Goal: Transaction & Acquisition: Purchase product/service

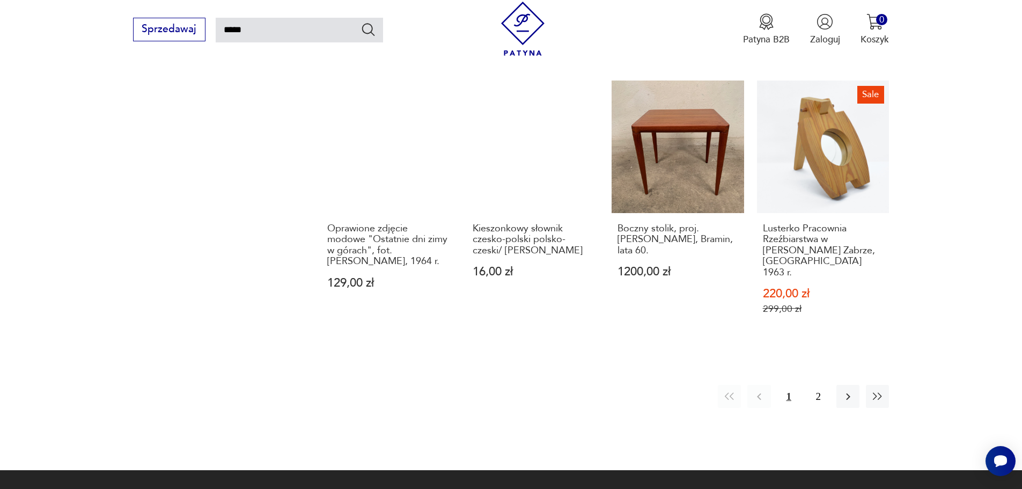
scroll to position [968, 0]
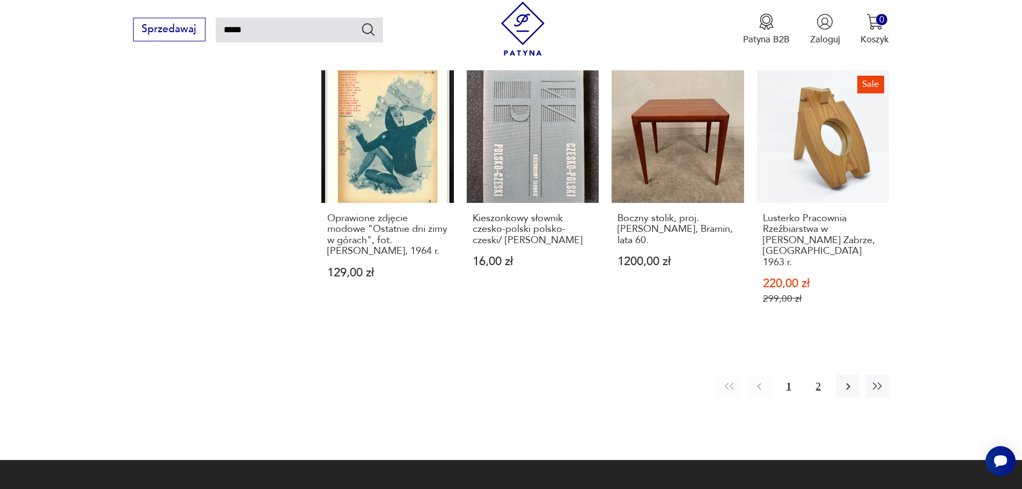
click at [818, 380] on button "2" at bounding box center [818, 386] width 23 height 23
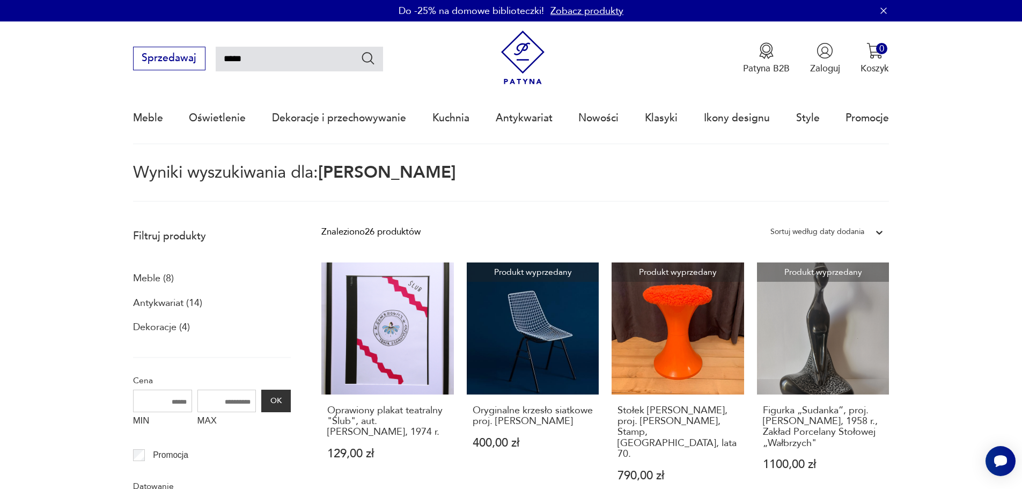
click at [259, 53] on input "*****" at bounding box center [299, 59] width 167 height 25
type input "*"
type input "*******"
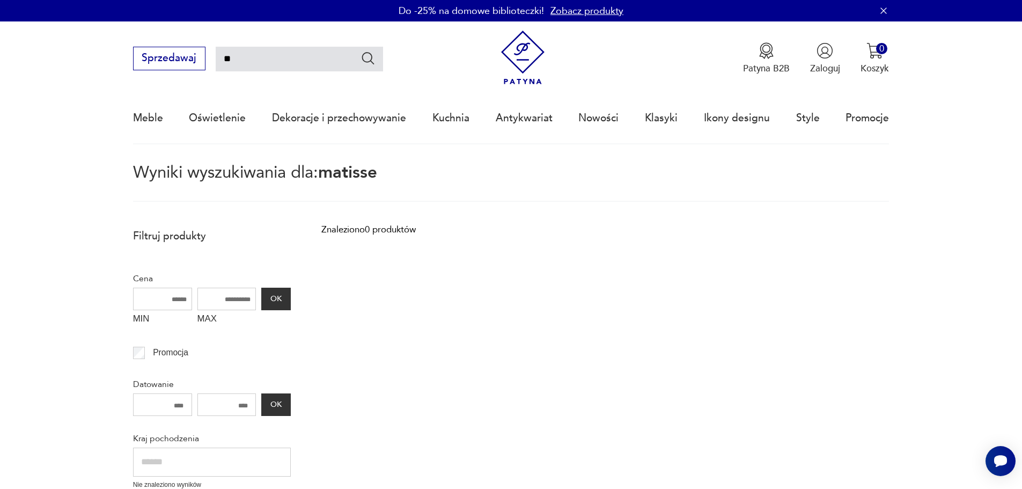
type input "*"
type input "****"
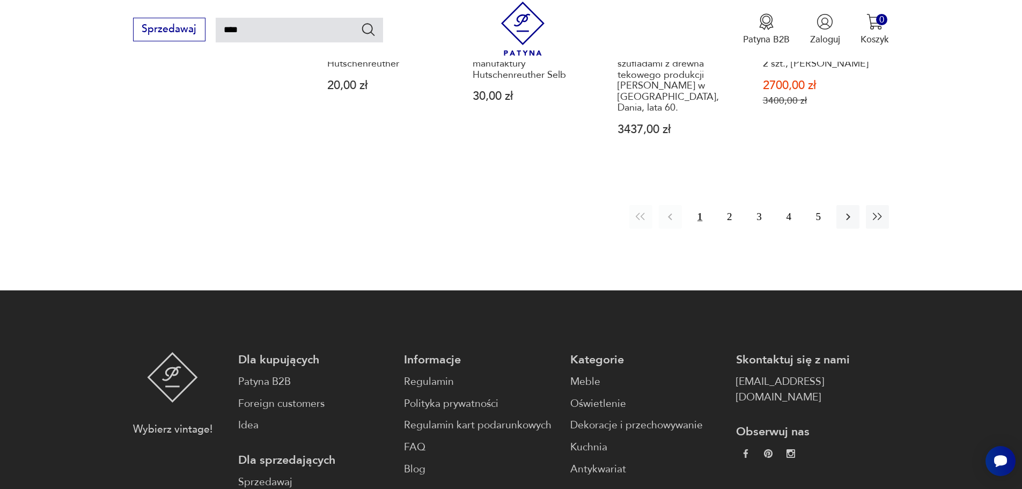
scroll to position [932, 0]
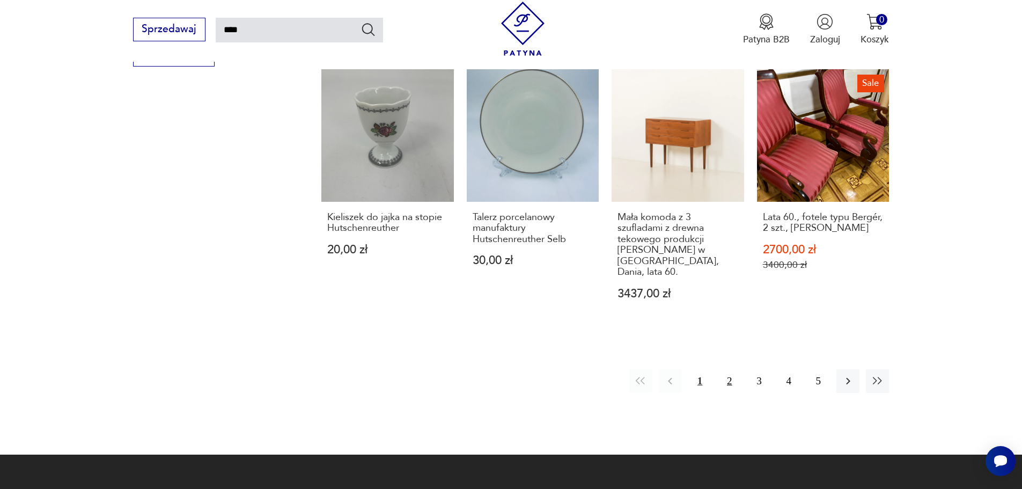
click at [730, 374] on button "2" at bounding box center [729, 380] width 23 height 23
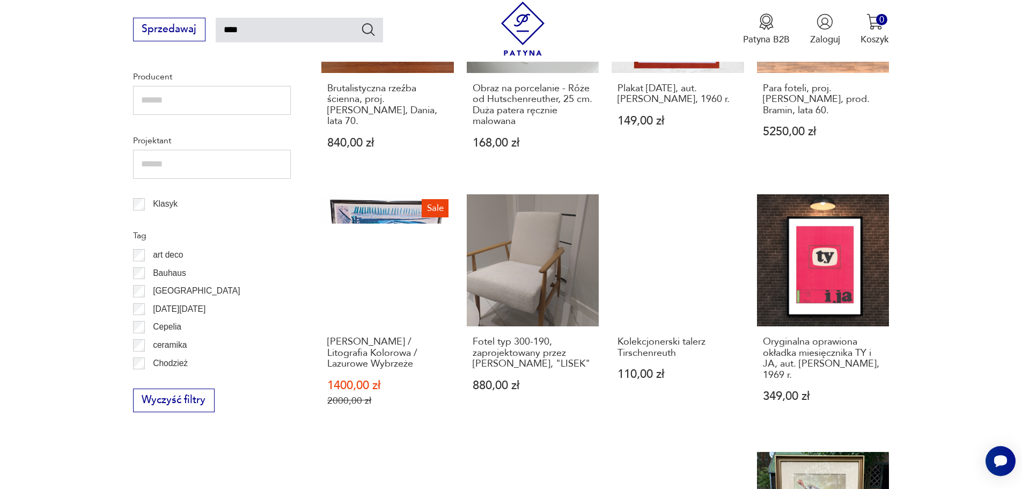
scroll to position [589, 0]
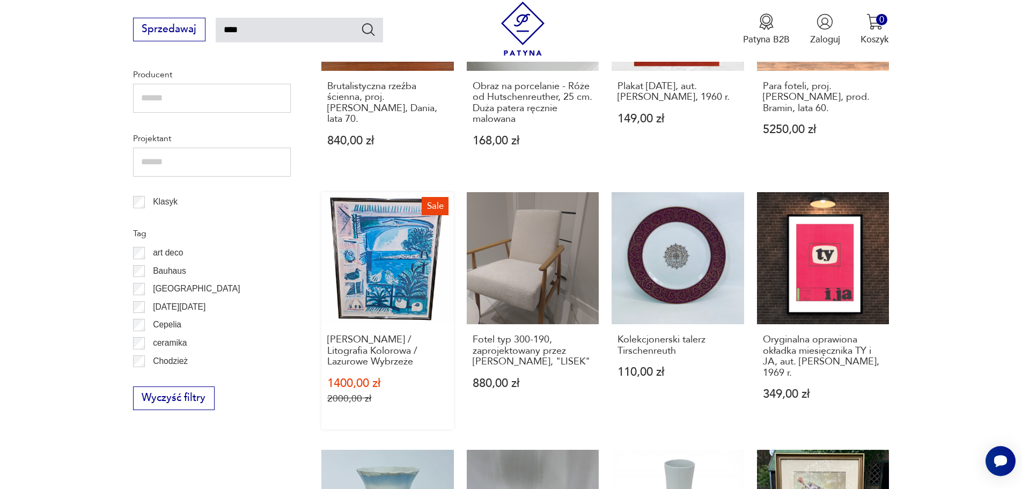
click at [379, 308] on link "Sale [PERSON_NAME] / Litografia Kolorowa / Lazurowe Wybrzeże 1400,00 zł 2000,00…" at bounding box center [387, 310] width 133 height 237
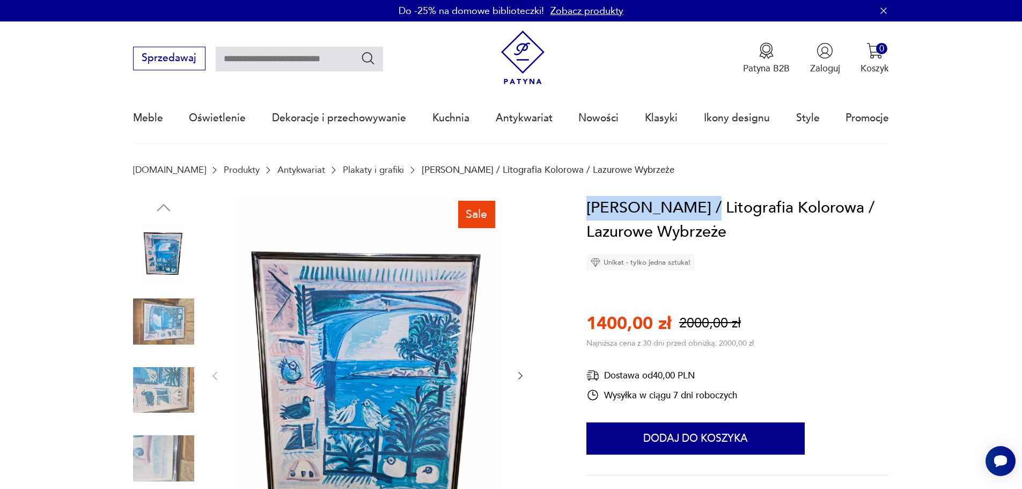
drag, startPoint x: 588, startPoint y: 207, endPoint x: 710, endPoint y: 207, distance: 121.8
click at [710, 207] on h1 "[PERSON_NAME] / Litografia Kolorowa / Lazurowe Wybrzeże" at bounding box center [738, 220] width 303 height 49
copy h1 "[PERSON_NAME]"
click at [392, 384] on img at bounding box center [367, 375] width 269 height 359
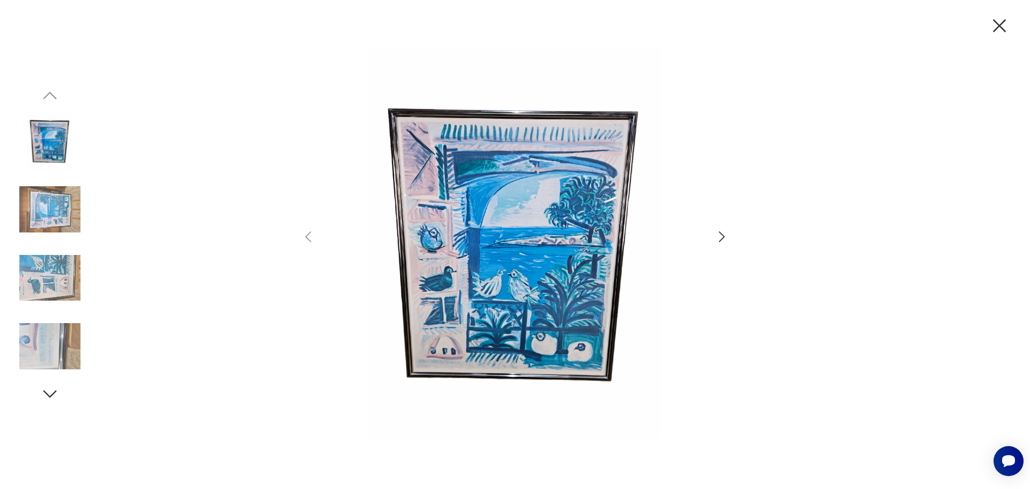
click at [393, 381] on img at bounding box center [515, 243] width 372 height 391
